Goal: Book appointment/travel/reservation

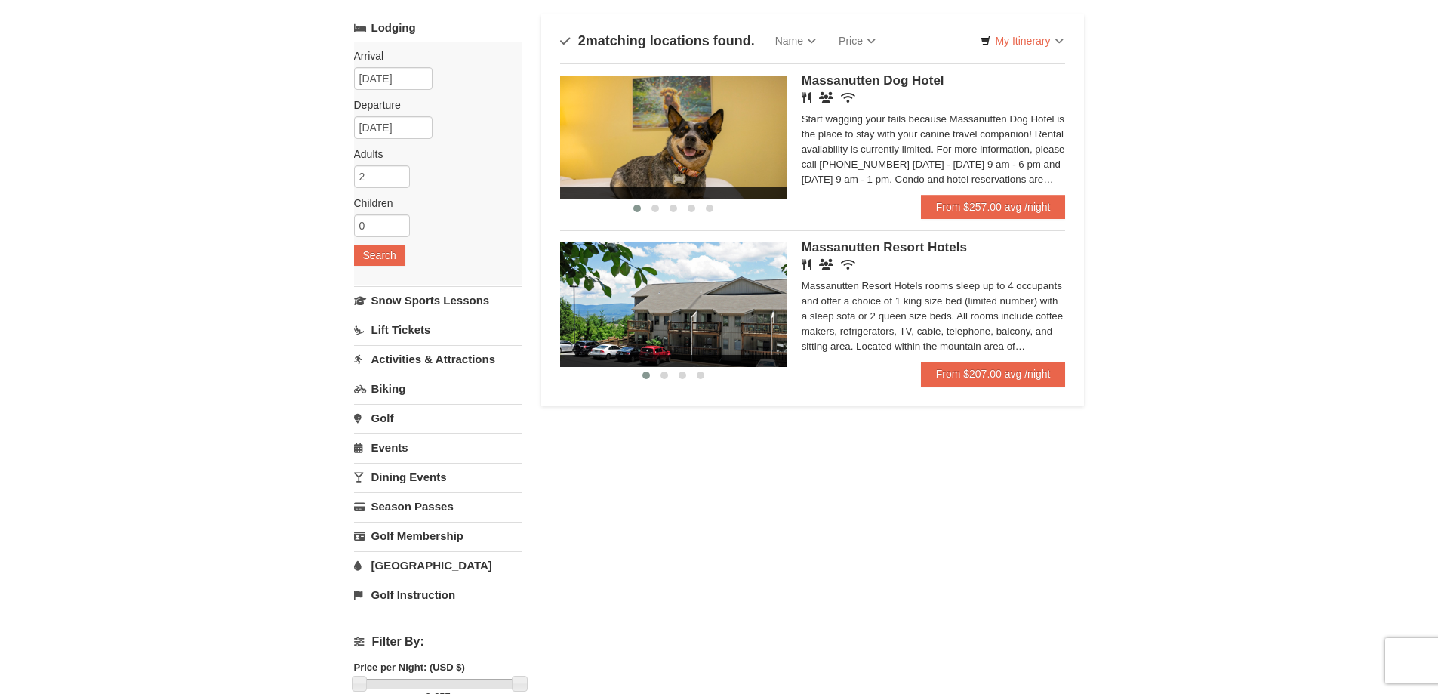
scroll to position [151, 0]
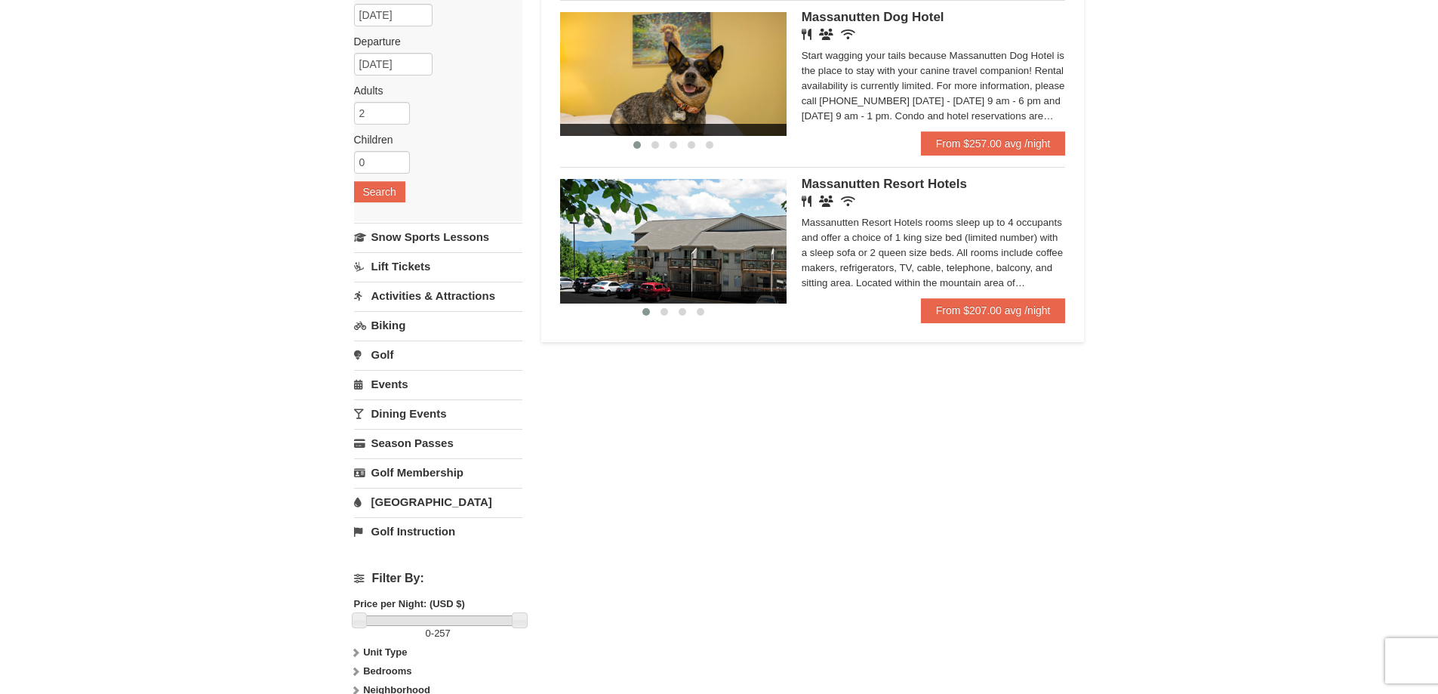
click at [429, 293] on link "Activities & Attractions" at bounding box center [438, 296] width 168 height 28
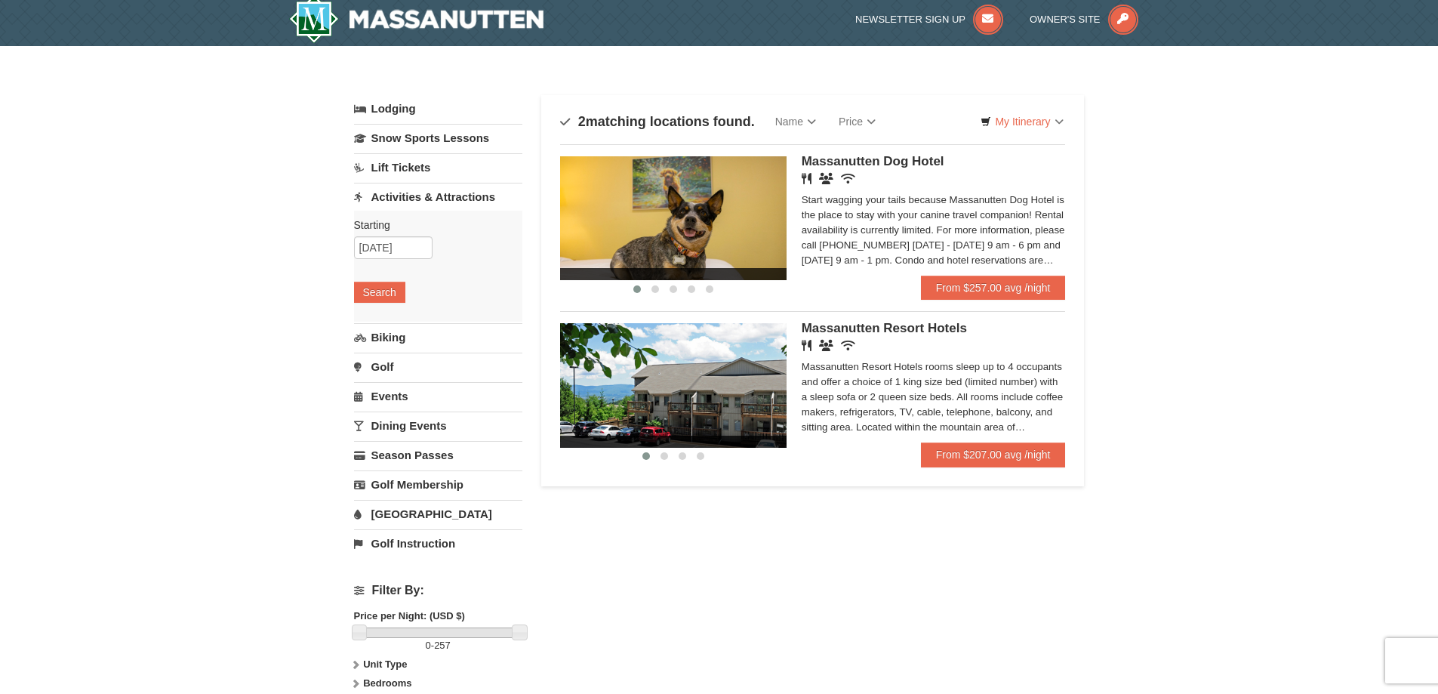
scroll to position [0, 0]
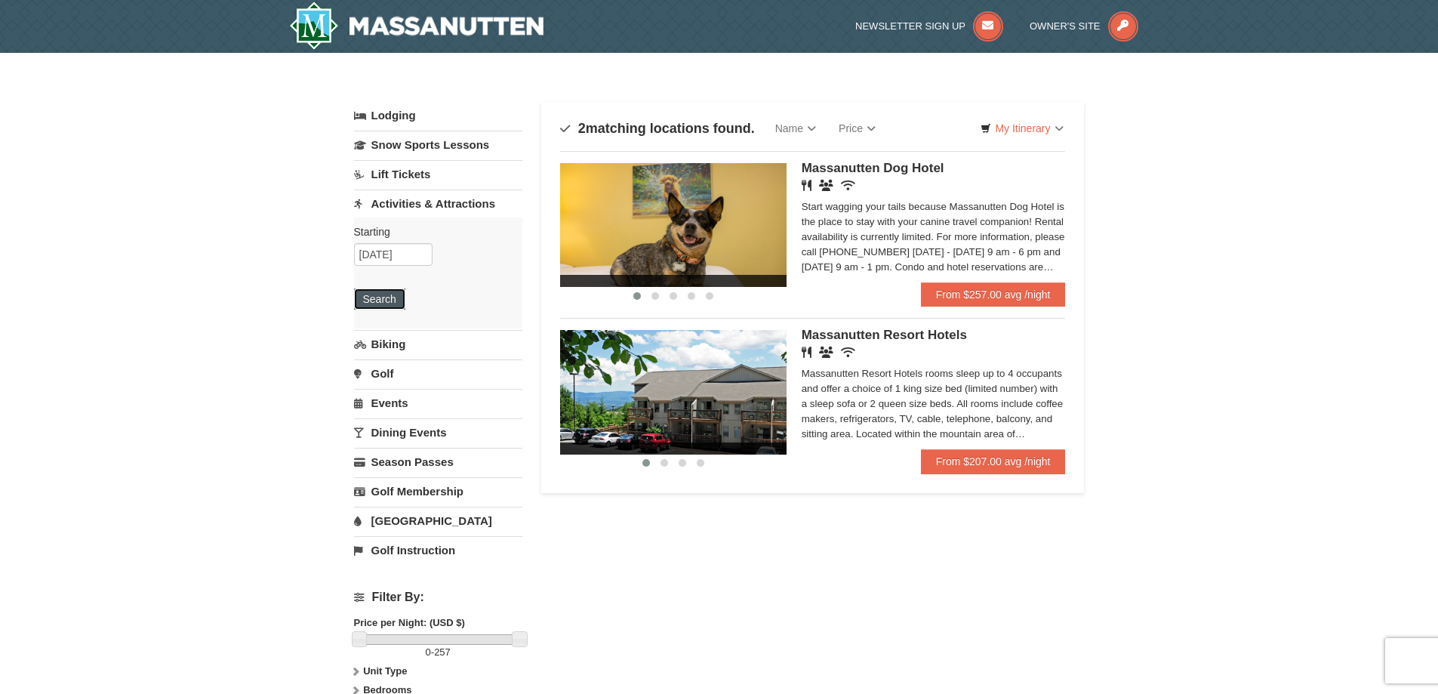
click at [394, 301] on button "Search" at bounding box center [379, 298] width 51 height 21
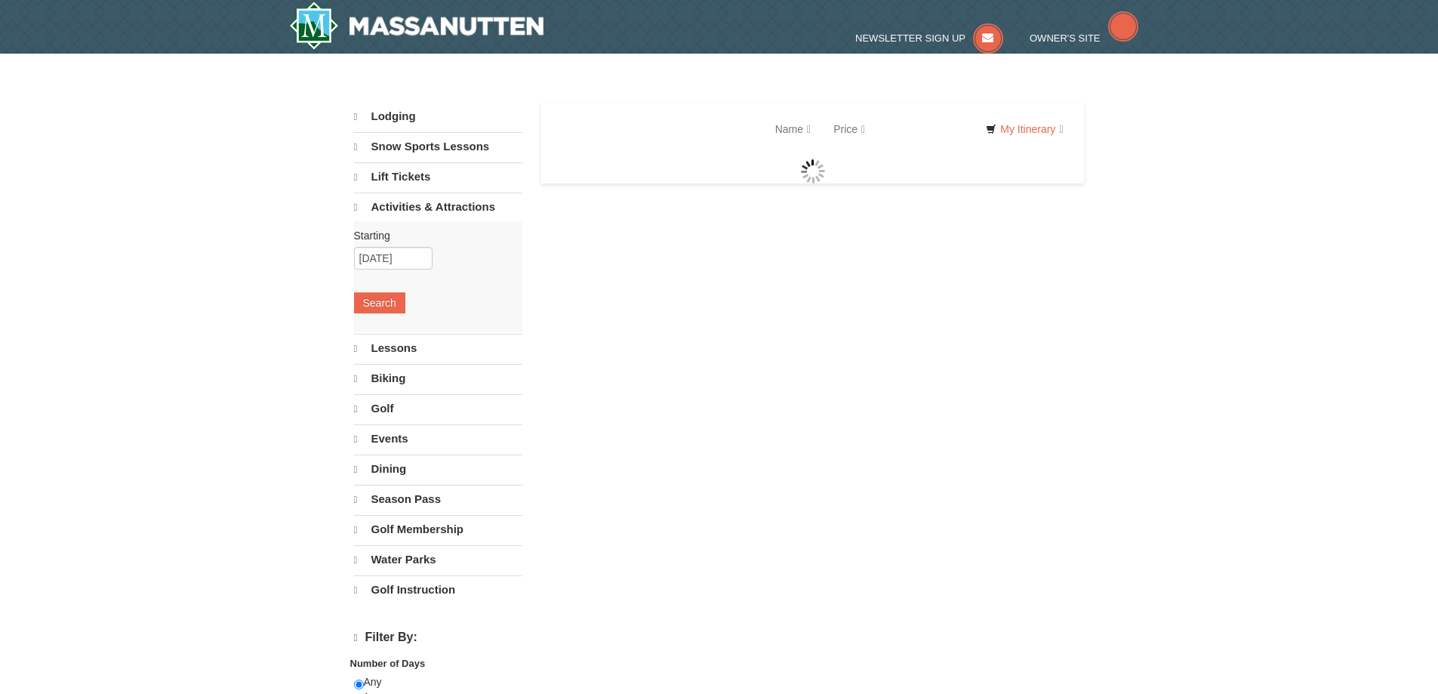
select select "10"
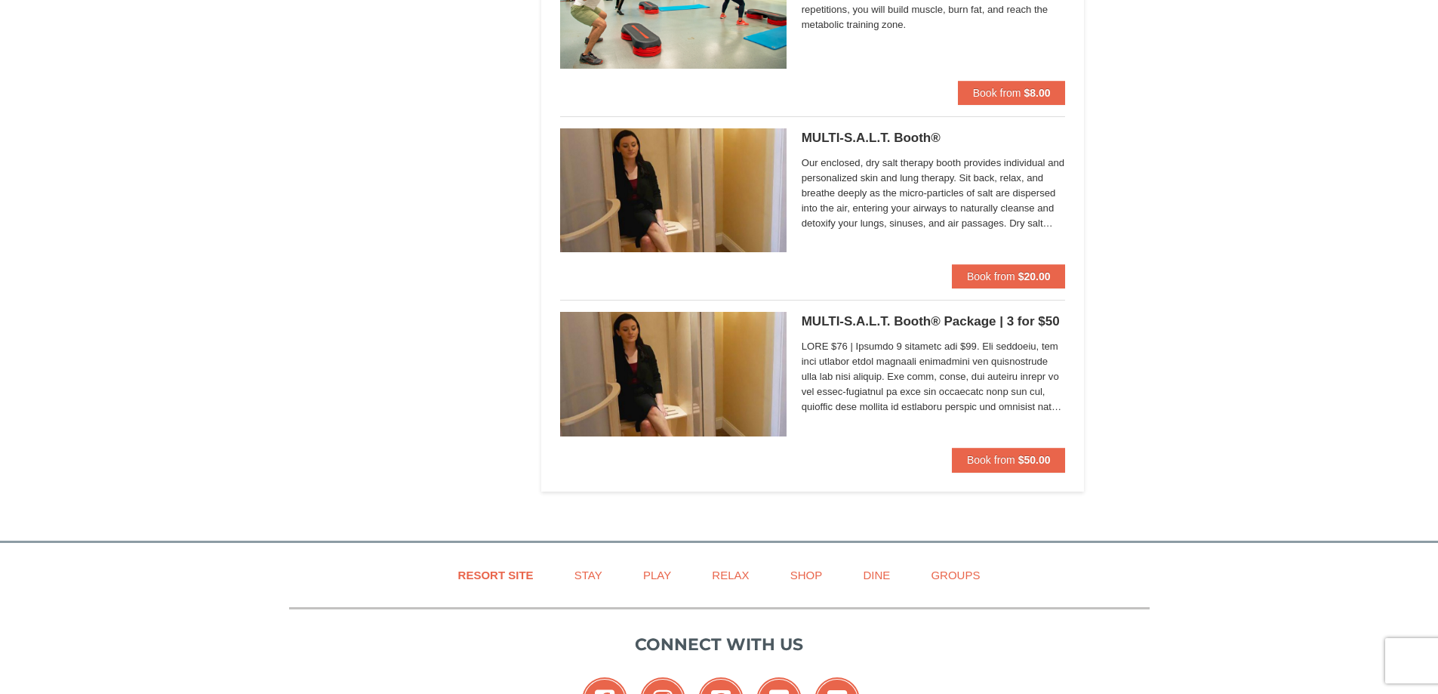
scroll to position [4076, 0]
click at [916, 207] on span "Our enclosed, dry salt therapy booth provides individual and personalized skin …" at bounding box center [934, 193] width 264 height 75
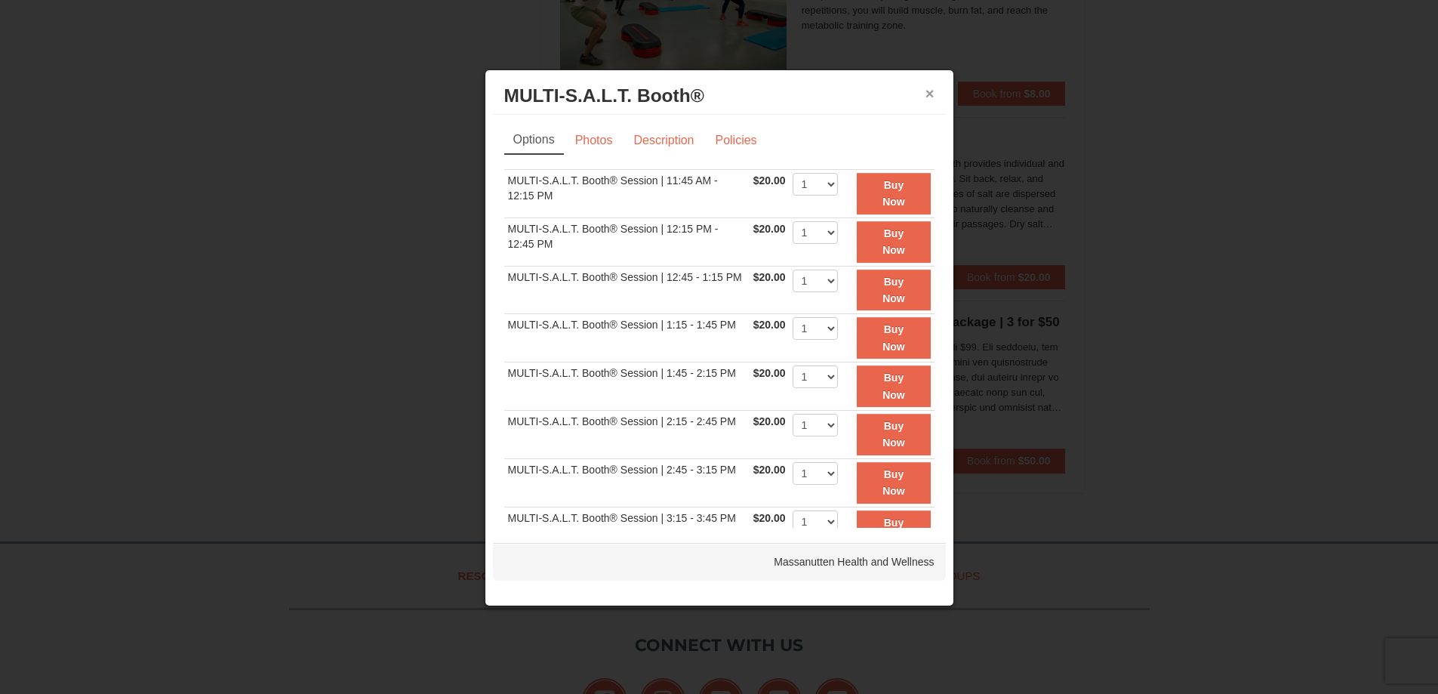
click at [931, 91] on button "×" at bounding box center [929, 93] width 9 height 15
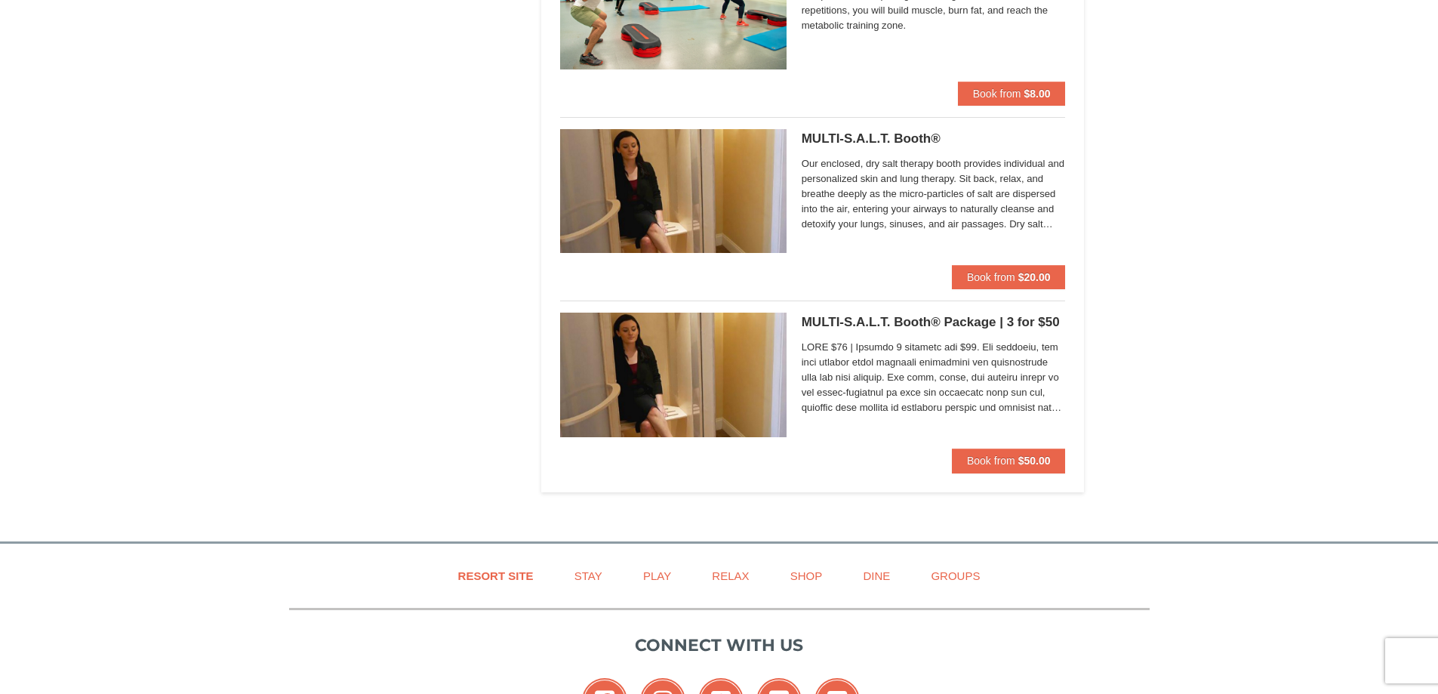
click at [931, 137] on h5 "MULTI-S.A.L.T. Booth® Massanutten Health and Wellness" at bounding box center [934, 138] width 264 height 15
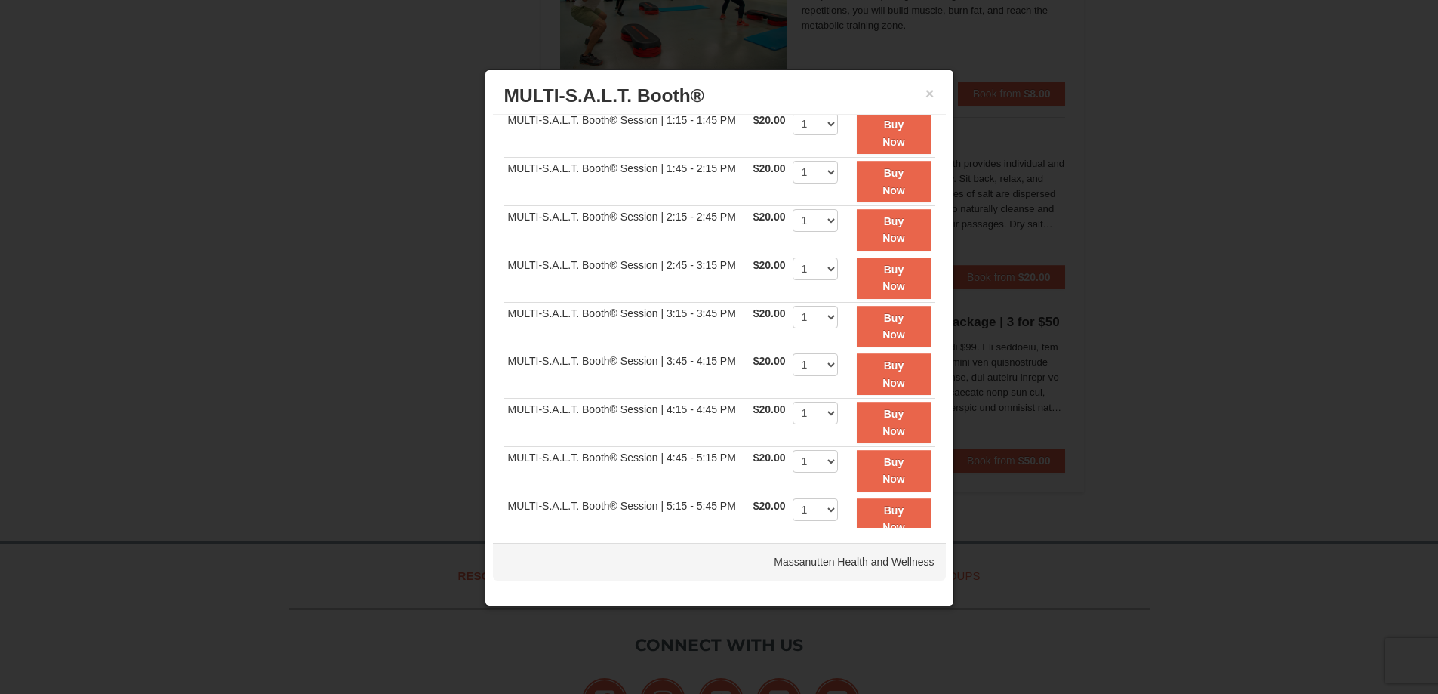
scroll to position [0, 0]
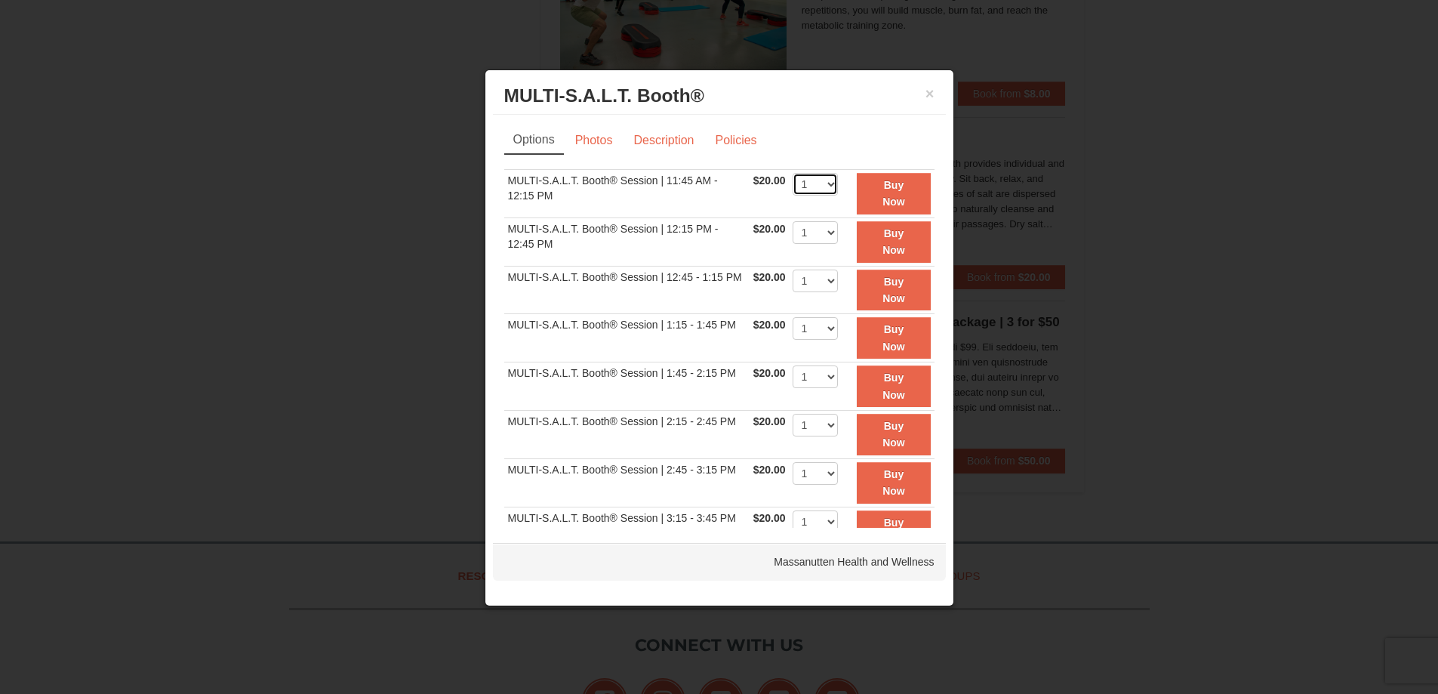
click at [817, 189] on select "1" at bounding box center [815, 184] width 45 height 23
click at [824, 184] on select "1" at bounding box center [815, 184] width 45 height 23
click at [593, 132] on link "Photos" at bounding box center [593, 140] width 57 height 29
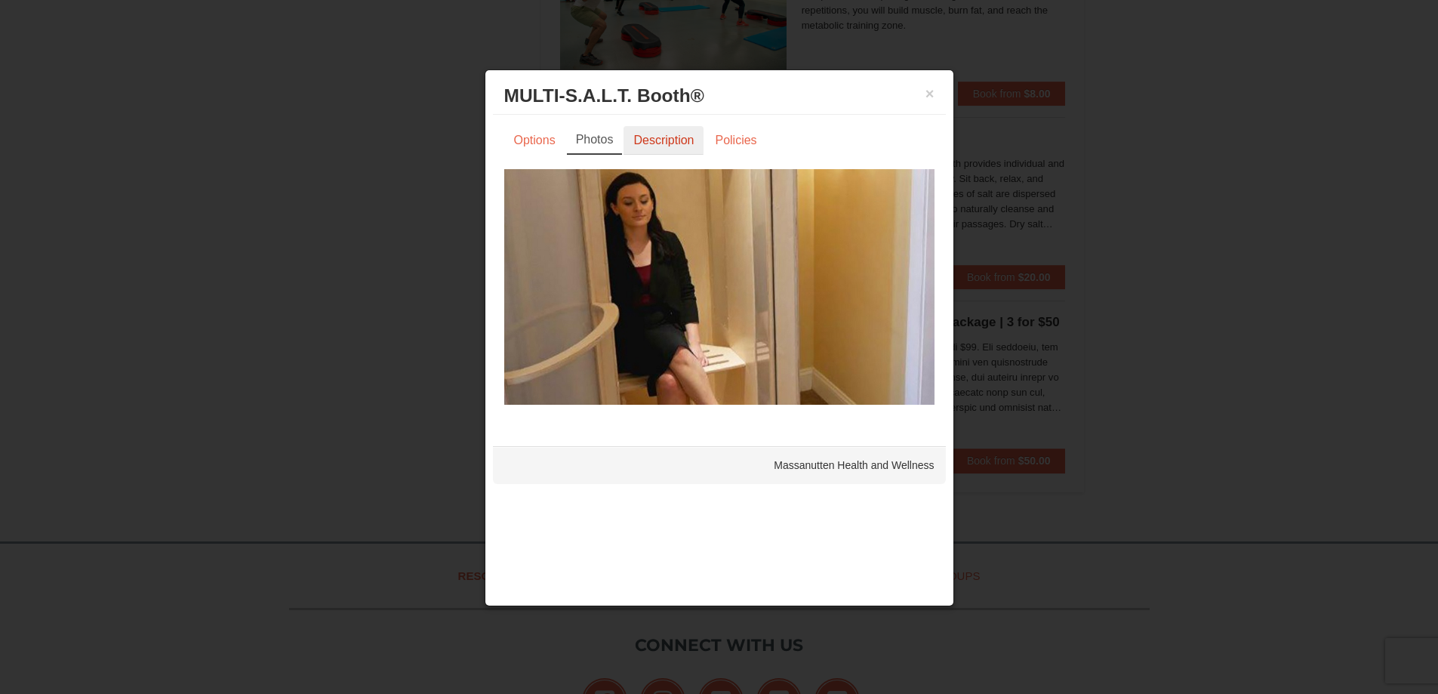
click at [663, 134] on link "Description" at bounding box center [663, 140] width 80 height 29
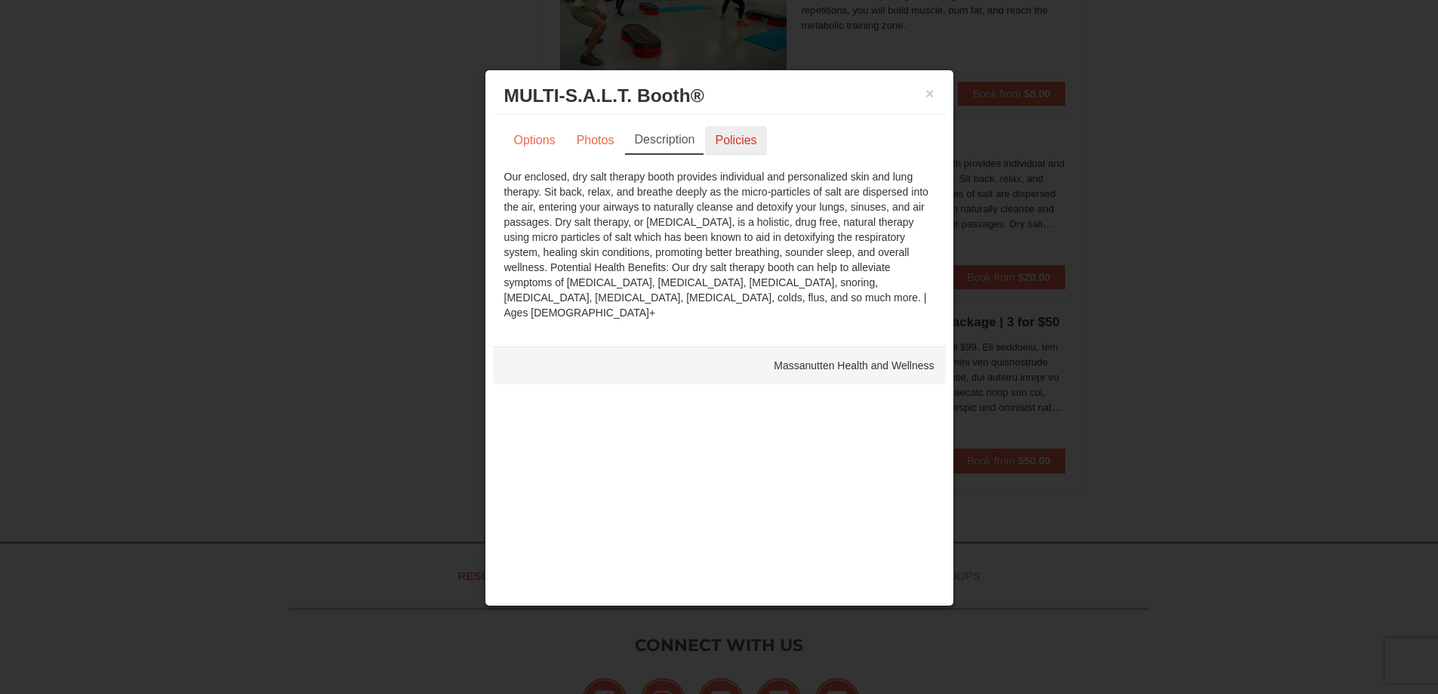
click at [734, 136] on link "Policies" at bounding box center [735, 140] width 61 height 29
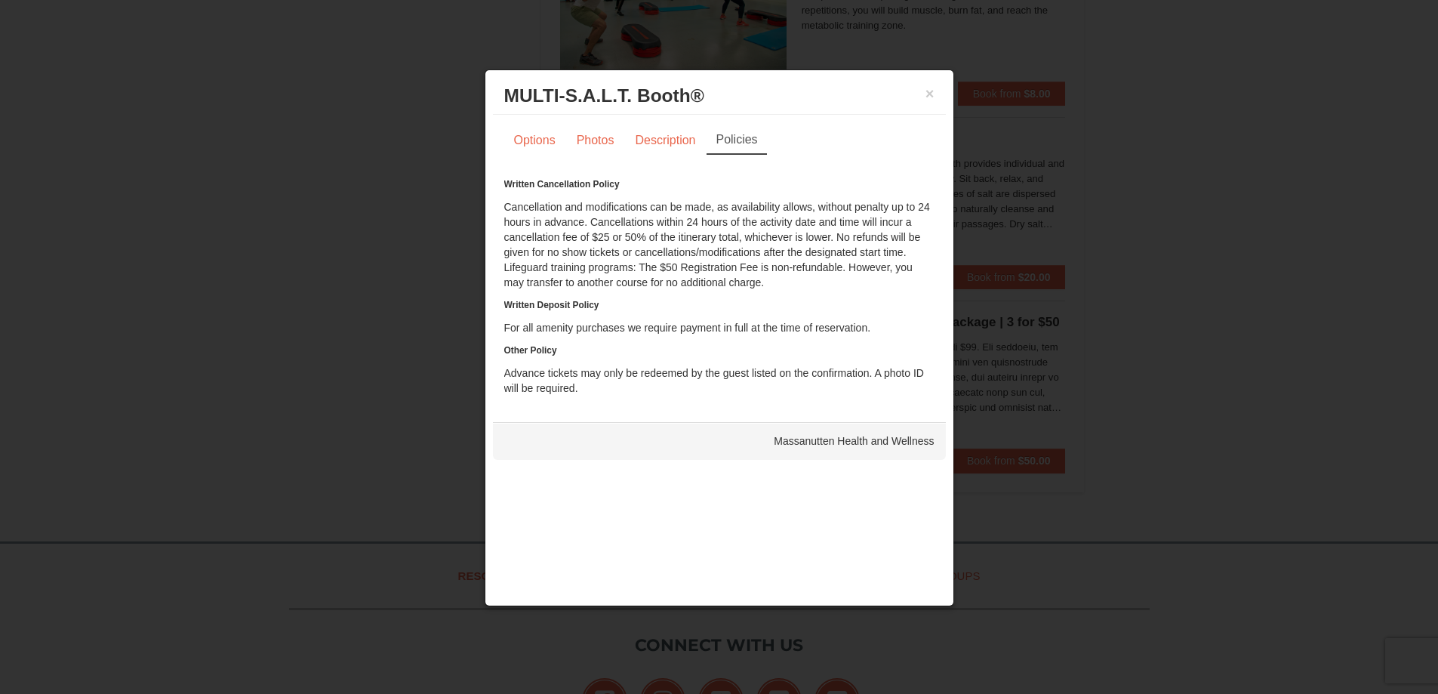
drag, startPoint x: 548, startPoint y: 373, endPoint x: 713, endPoint y: 382, distance: 165.6
click at [713, 382] on div "Written Cancellation Policy Cancellation and modifications can be made, as avai…" at bounding box center [719, 286] width 430 height 219
drag, startPoint x: 540, startPoint y: 332, endPoint x: 876, endPoint y: 333, distance: 336.6
click at [829, 333] on div "Written Cancellation Policy Cancellation and modifications can be made, as avai…" at bounding box center [719, 286] width 430 height 219
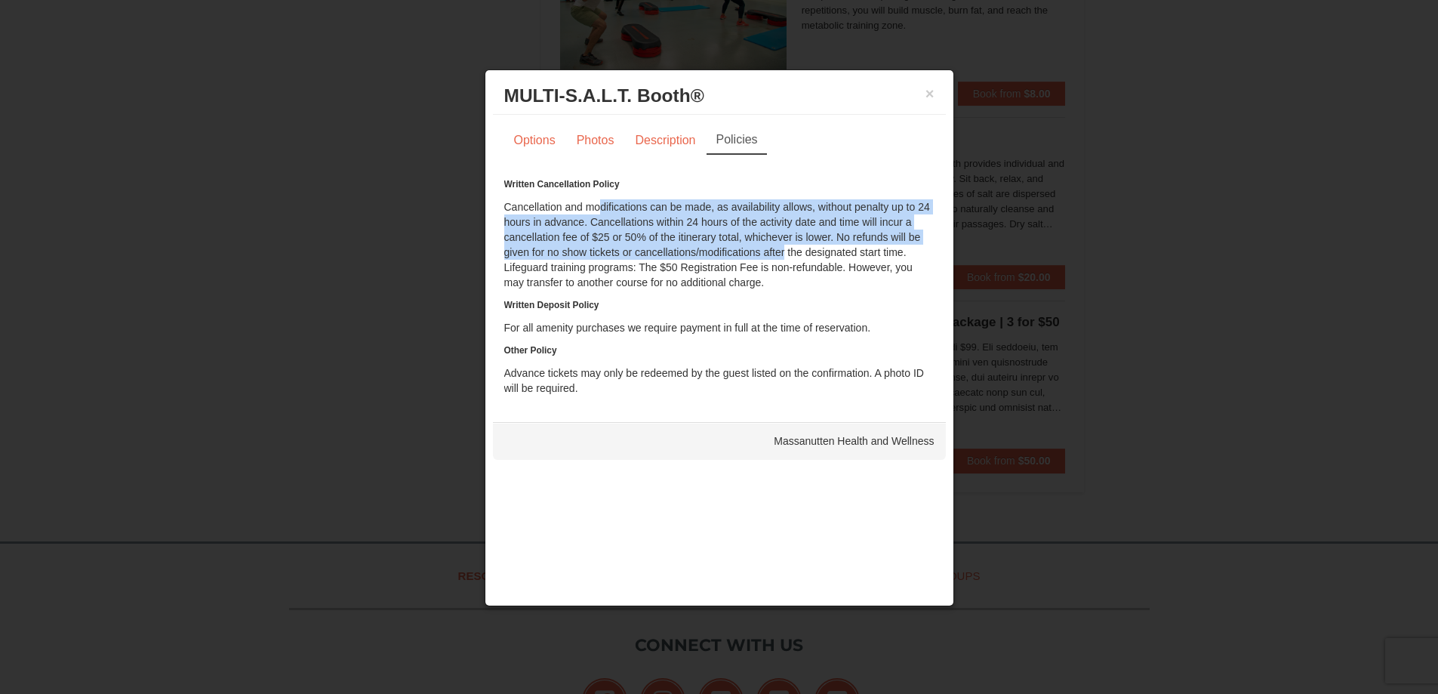
drag, startPoint x: 595, startPoint y: 205, endPoint x: 817, endPoint y: 257, distance: 227.8
click at [781, 249] on div "Written Cancellation Policy Cancellation and modifications can be made, as avai…" at bounding box center [719, 286] width 430 height 219
click at [926, 95] on button "×" at bounding box center [929, 93] width 9 height 15
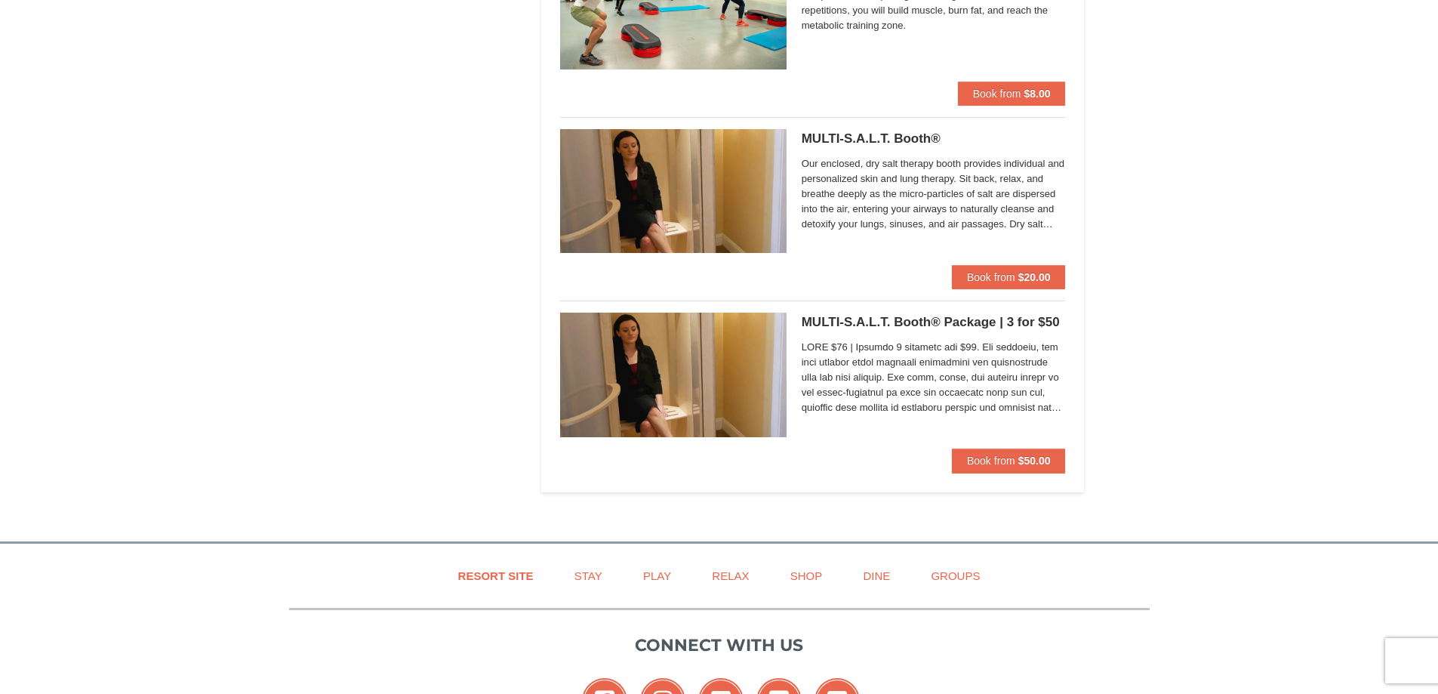
click at [845, 320] on h5 "MULTI-S.A.L.T. Booth® Package | 3 for $50 Massanutten Health and Wellness" at bounding box center [934, 322] width 264 height 15
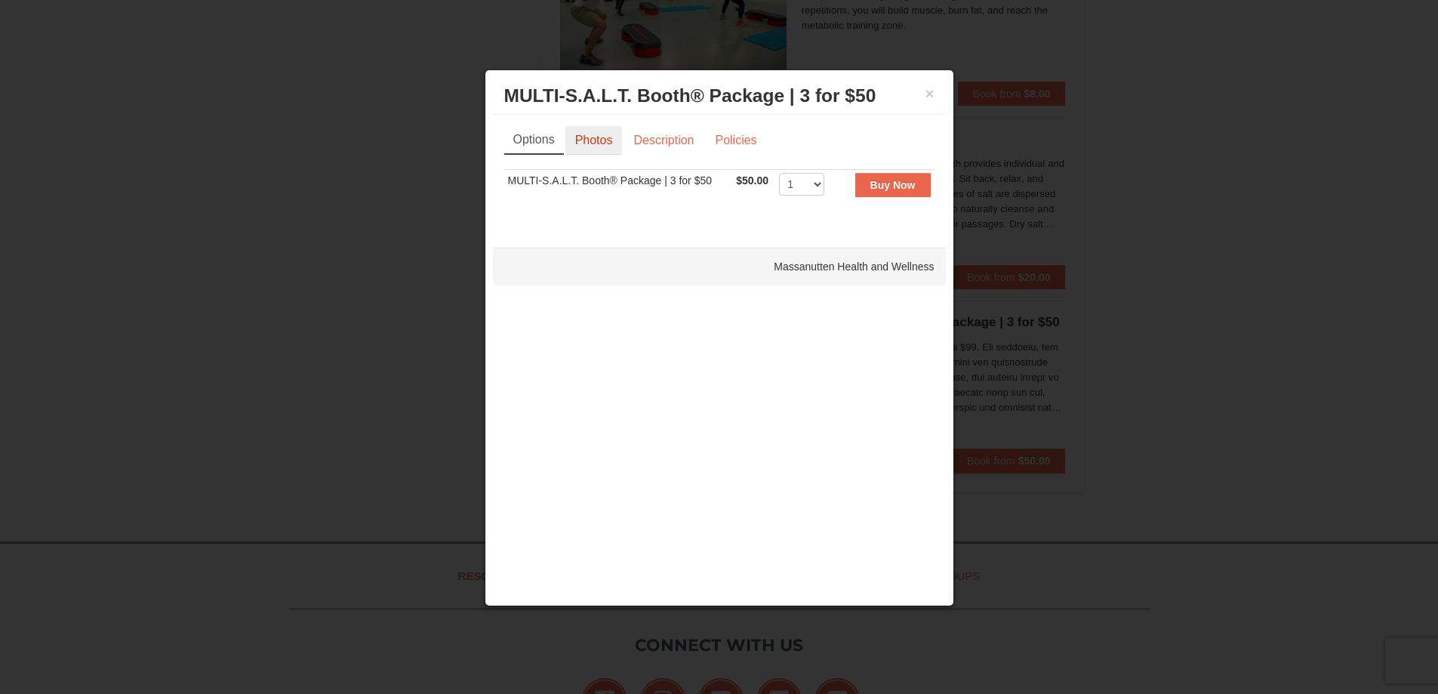
click at [583, 143] on link "Photos" at bounding box center [593, 140] width 57 height 29
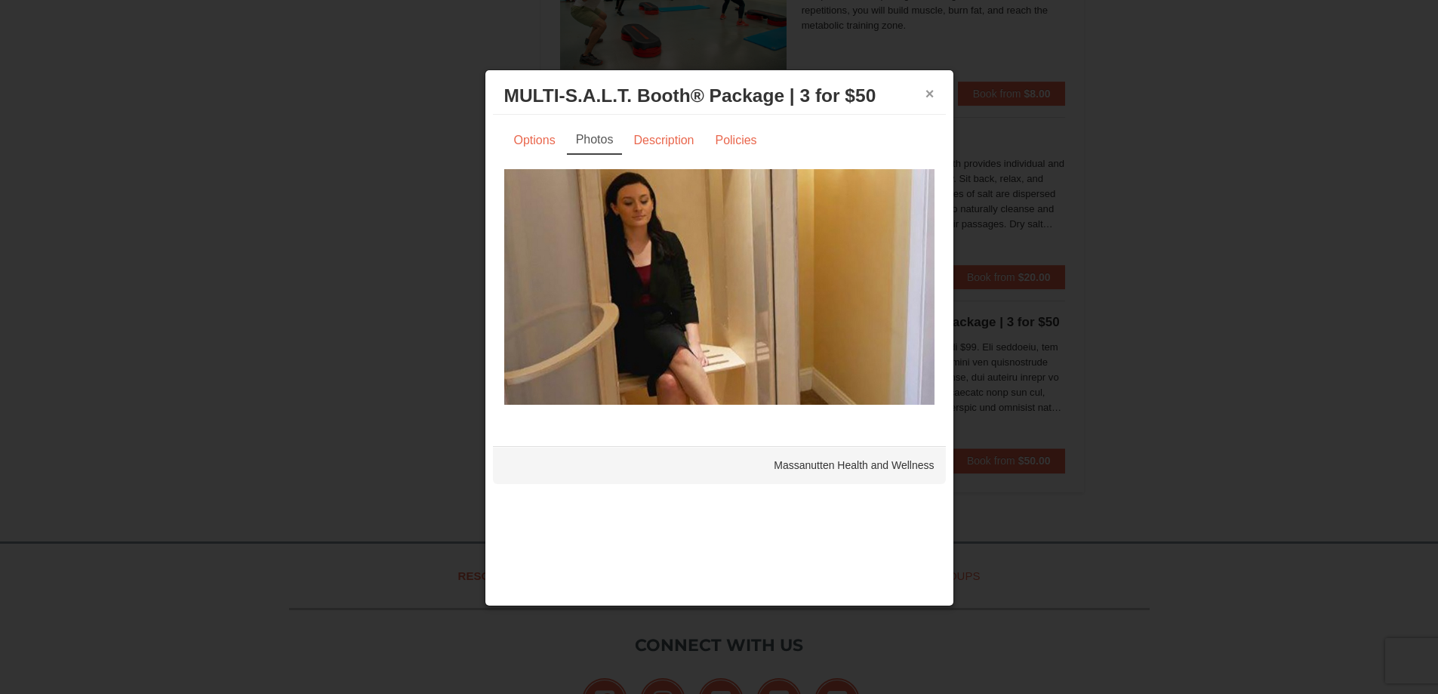
click at [929, 91] on button "×" at bounding box center [929, 93] width 9 height 15
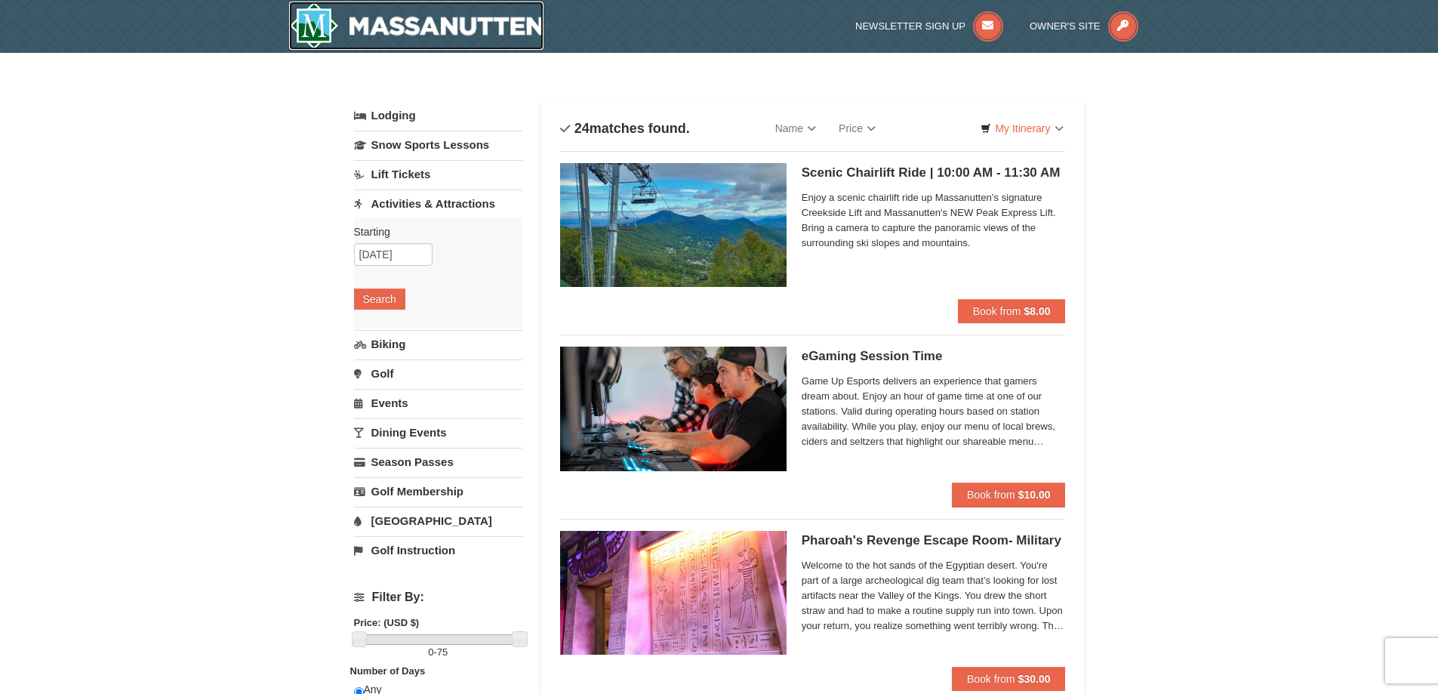
click at [412, 32] on img at bounding box center [416, 26] width 255 height 48
